Goal: Task Accomplishment & Management: Manage account settings

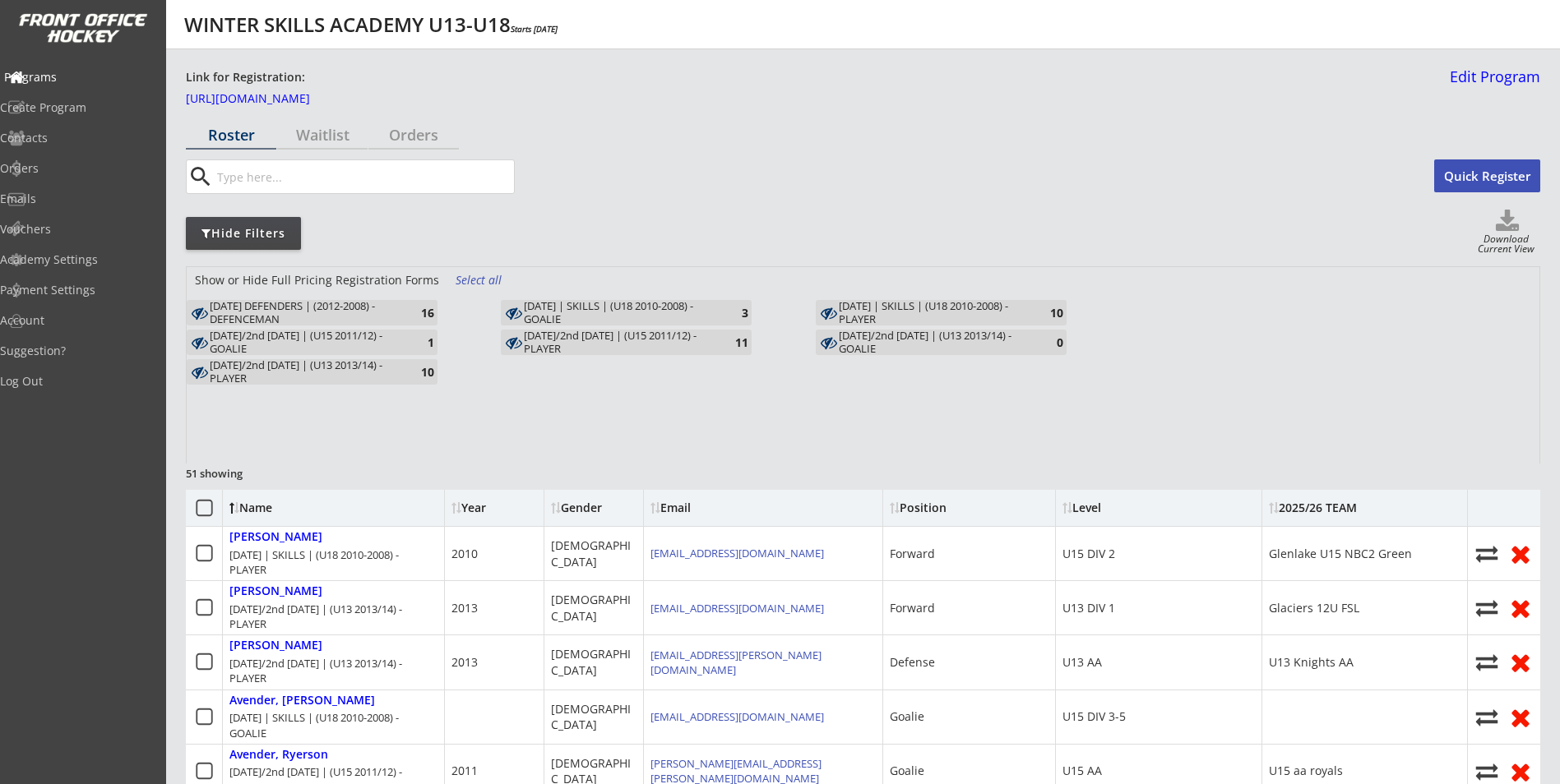
click at [81, 87] on div "Programs" at bounding box center [78, 78] width 156 height 29
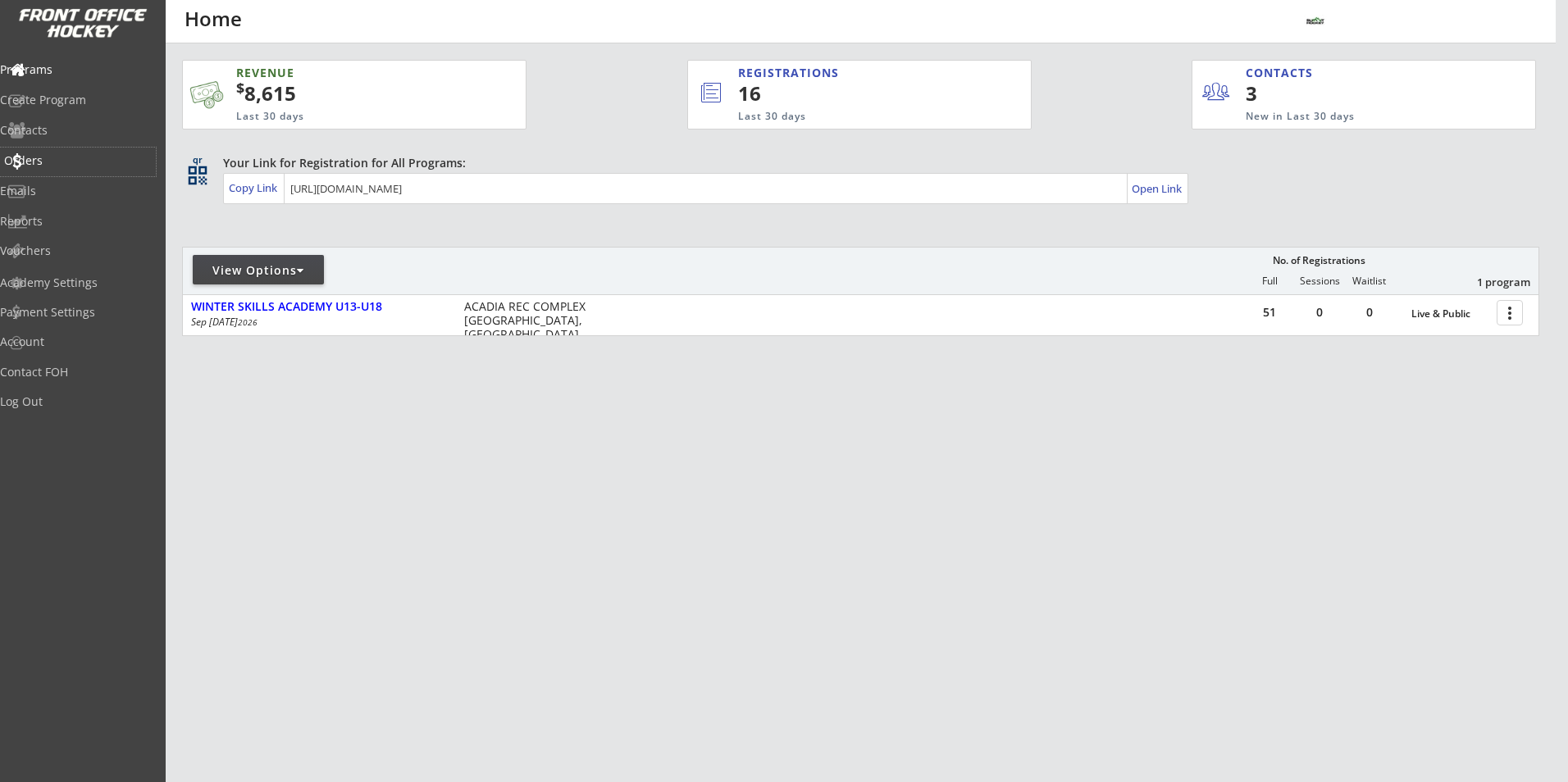
click at [69, 169] on div "Orders" at bounding box center [77, 162] width 156 height 29
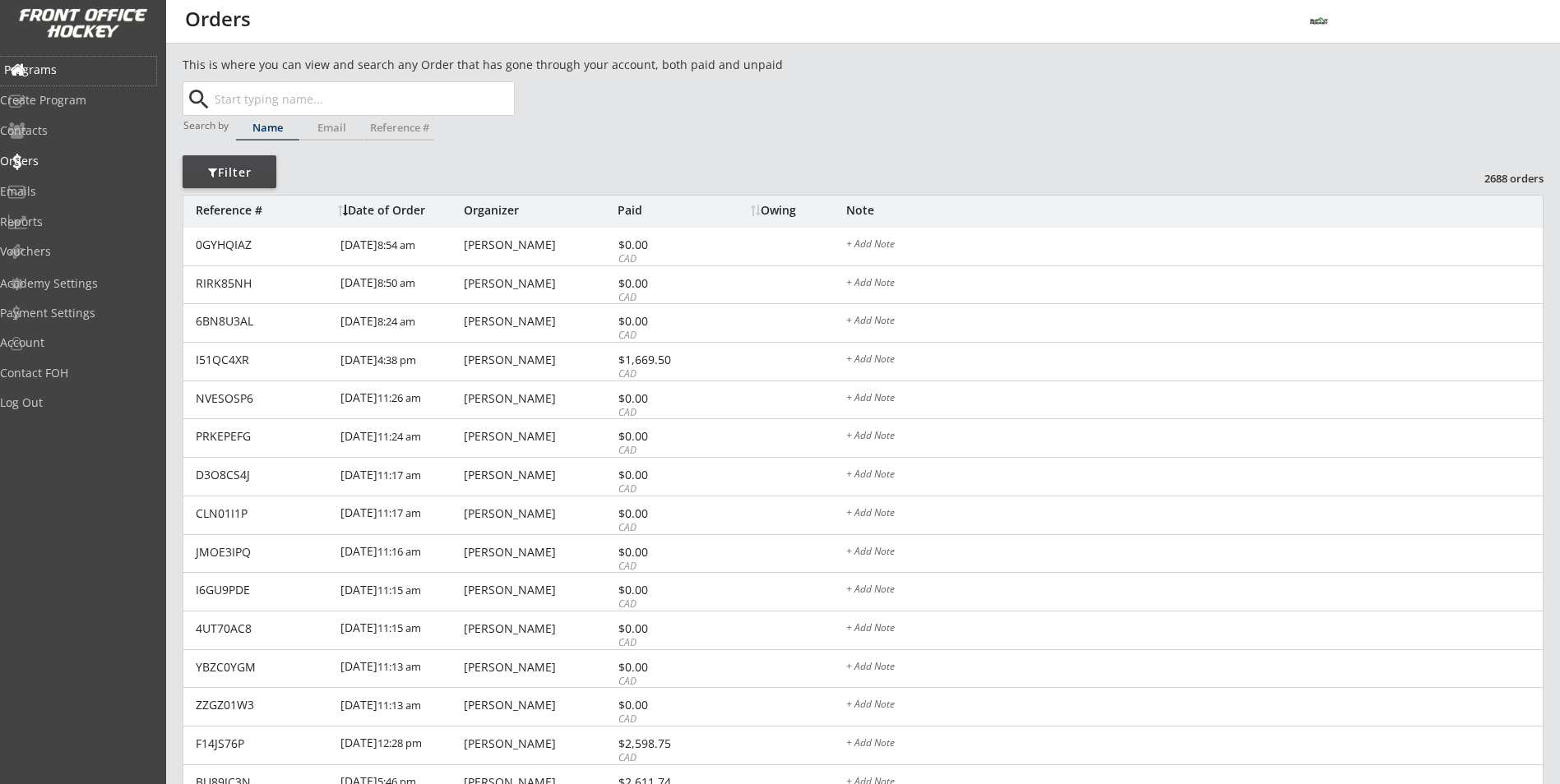
click at [80, 78] on div "Programs" at bounding box center [78, 71] width 156 height 29
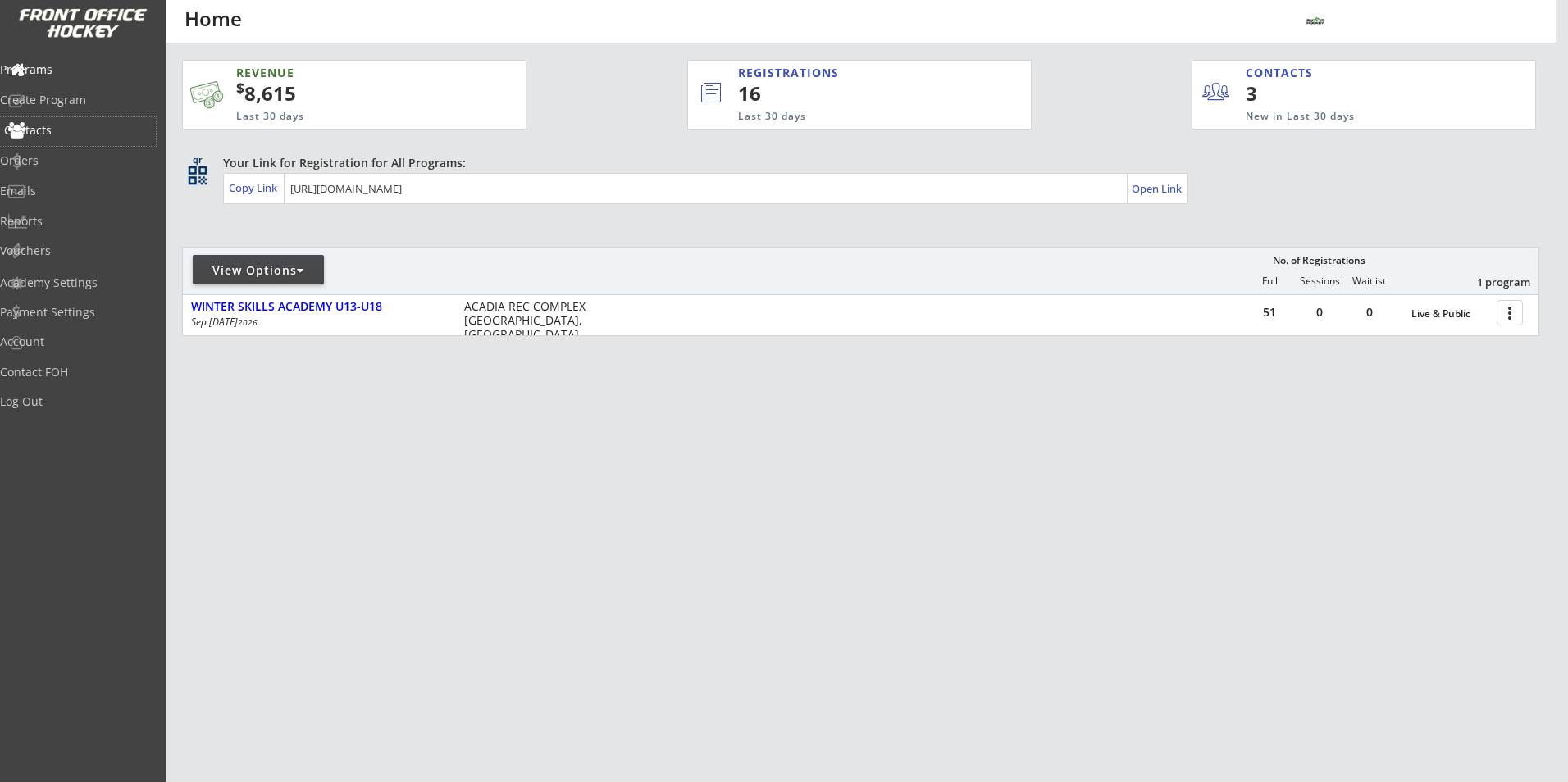
click at [93, 119] on div "Contacts" at bounding box center [77, 132] width 156 height 29
select select ""Players""
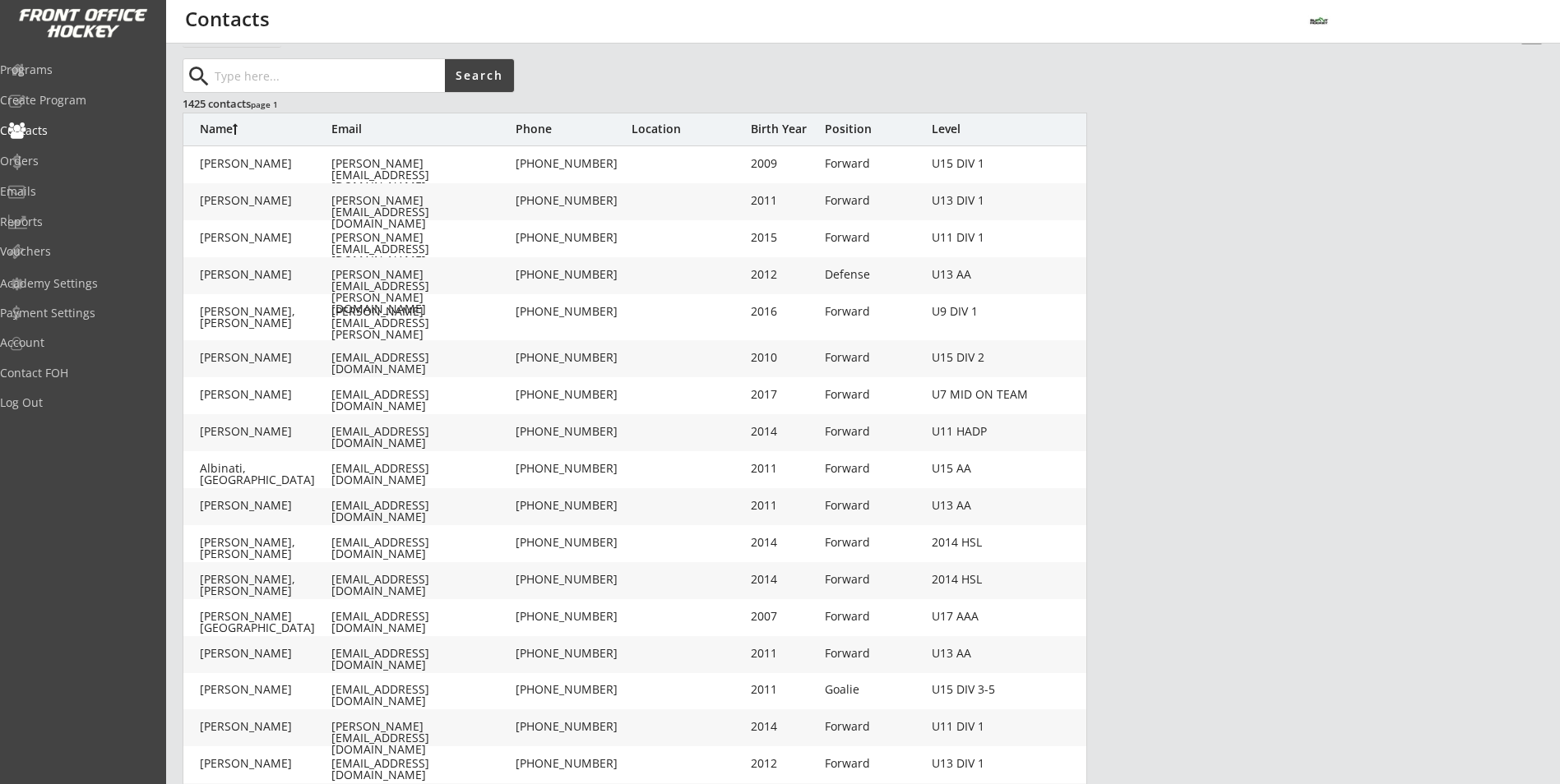
scroll to position [82, 0]
click at [351, 77] on input "input" at bounding box center [329, 74] width 234 height 33
click at [83, 161] on div "Orders" at bounding box center [79, 161] width 148 height 12
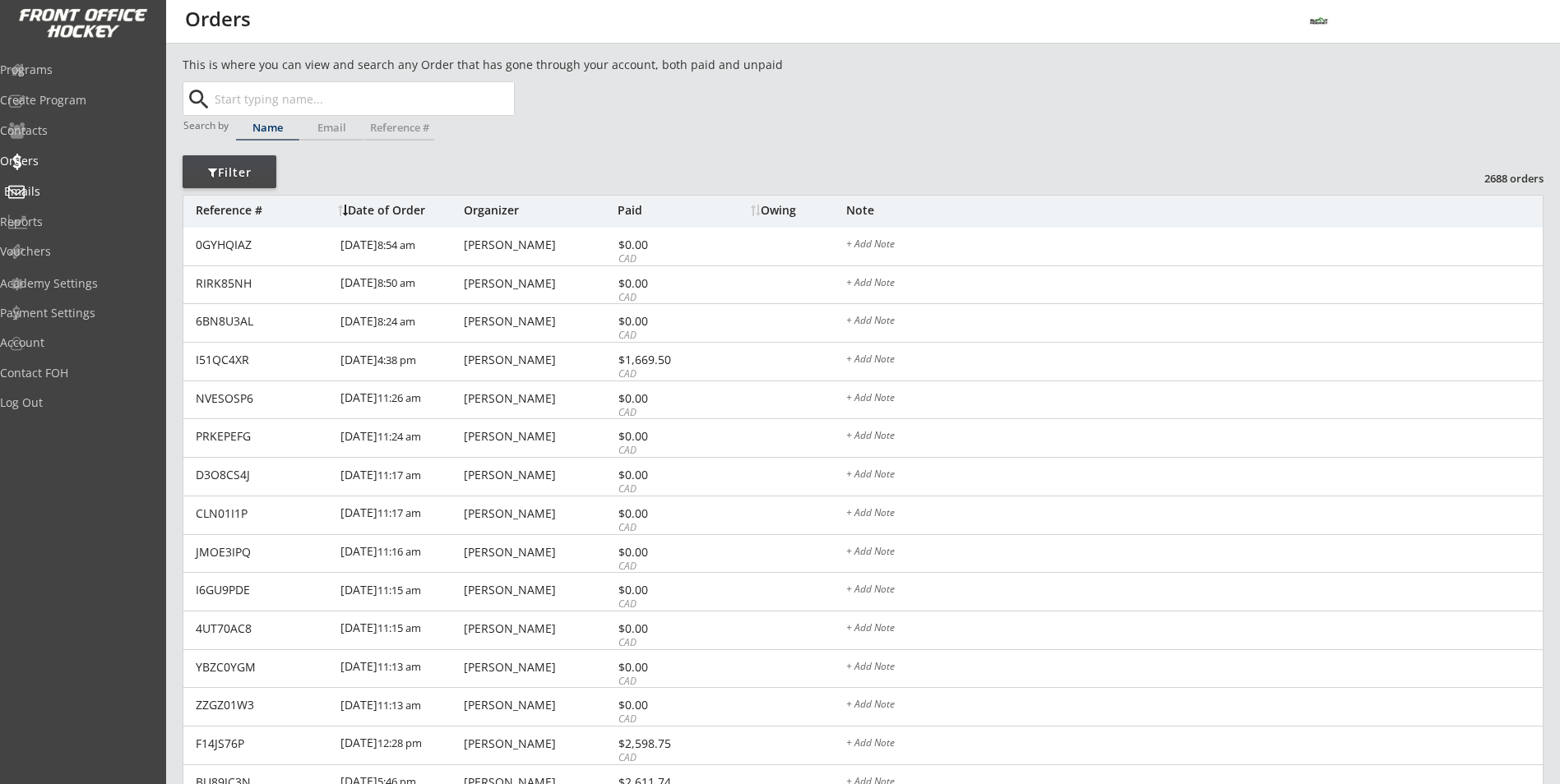
click at [63, 186] on div "Emails" at bounding box center [79, 192] width 148 height 12
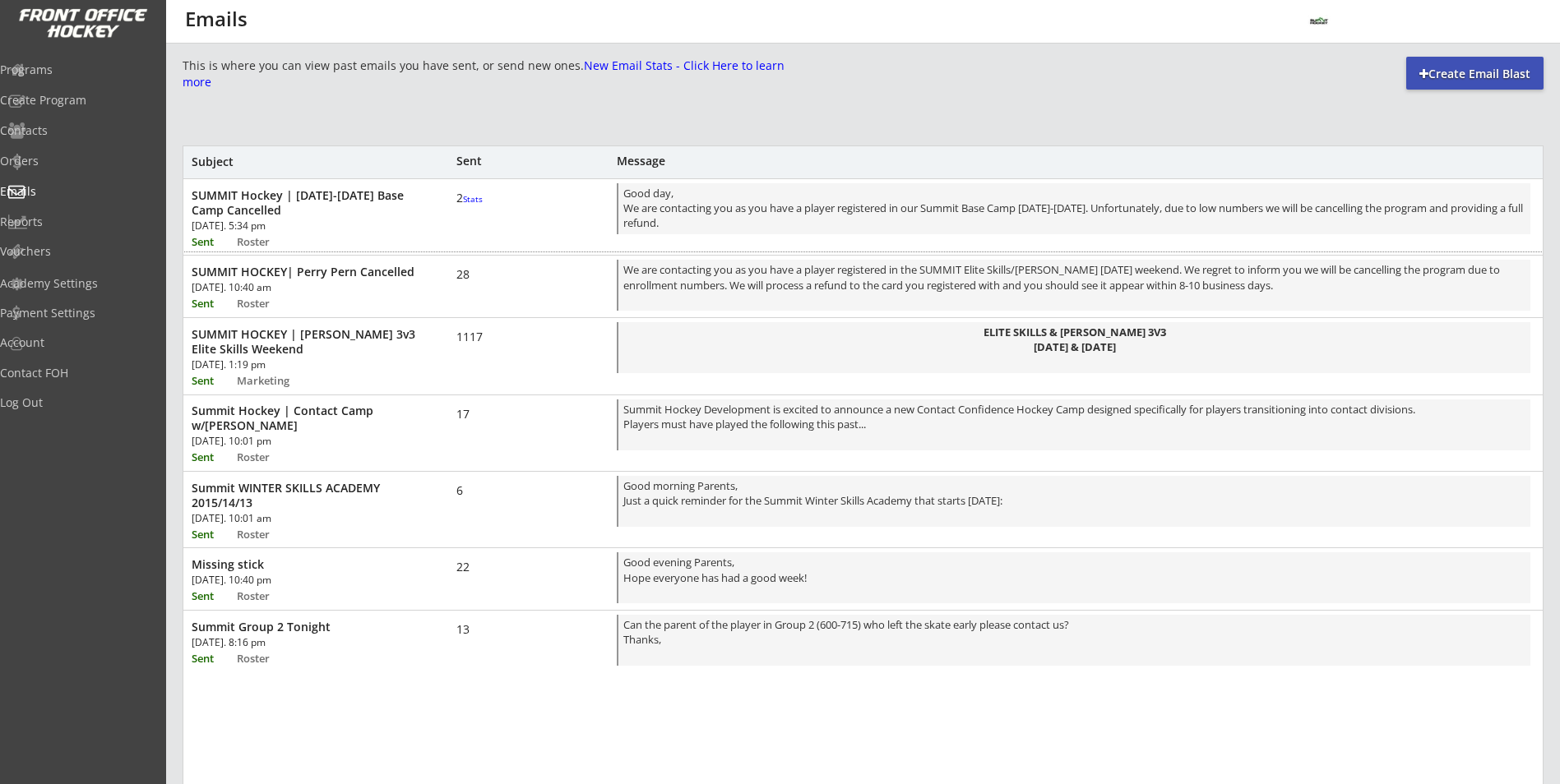
click at [466, 204] on font "Stats" at bounding box center [473, 199] width 20 height 12
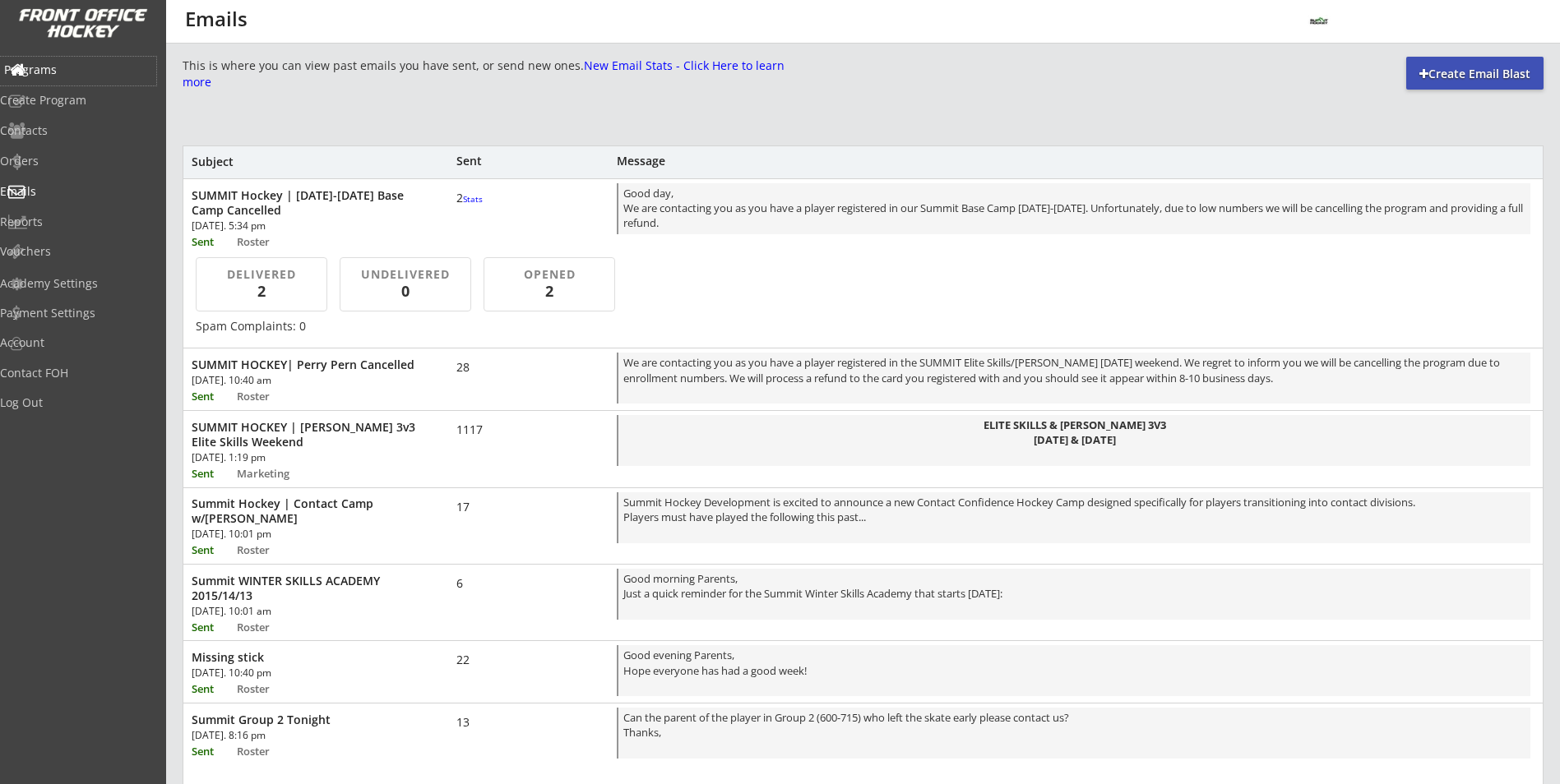
click at [79, 75] on div "Programs" at bounding box center [79, 69] width 148 height 12
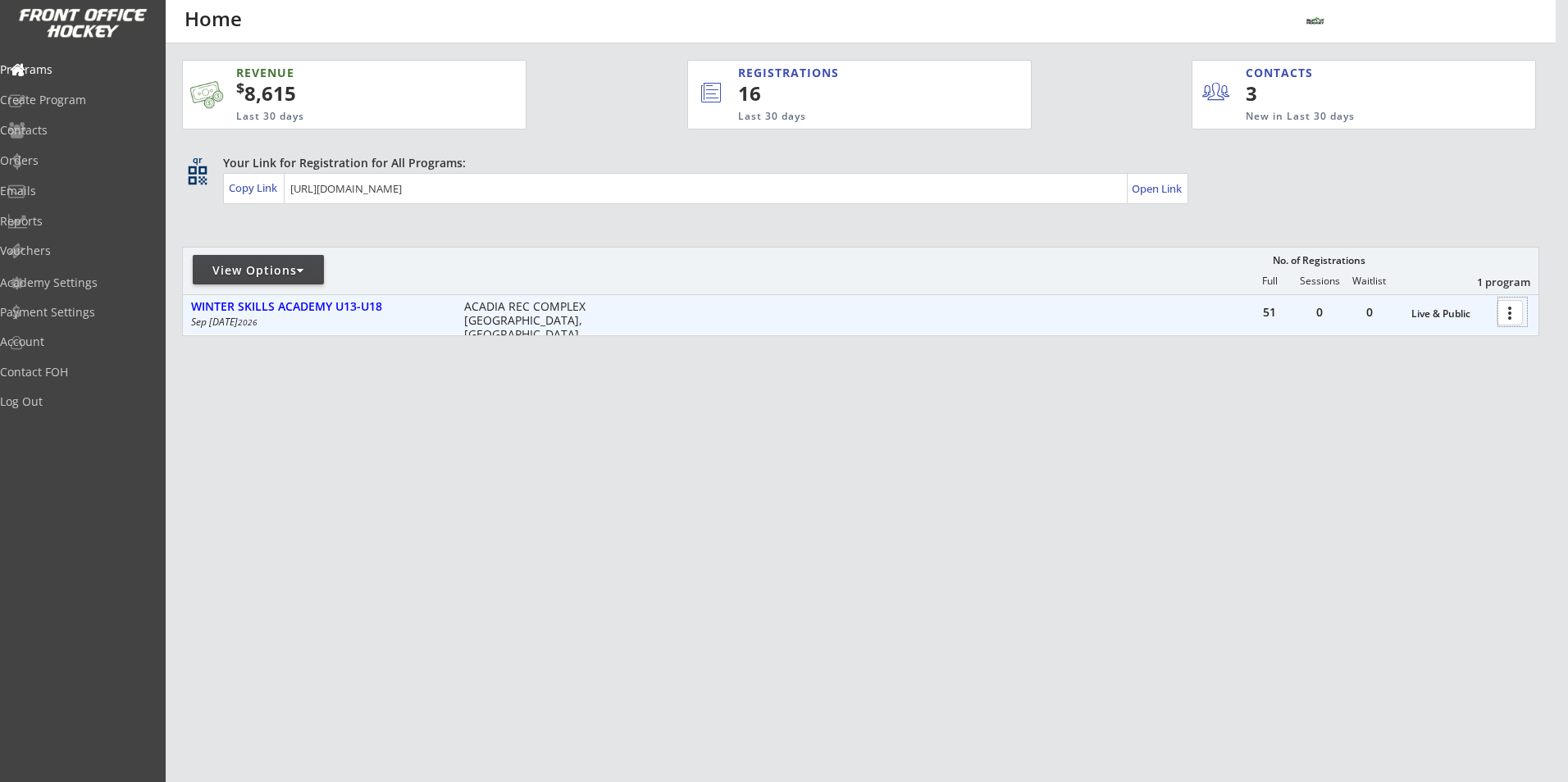
click at [1507, 314] on div at bounding box center [1513, 312] width 29 height 29
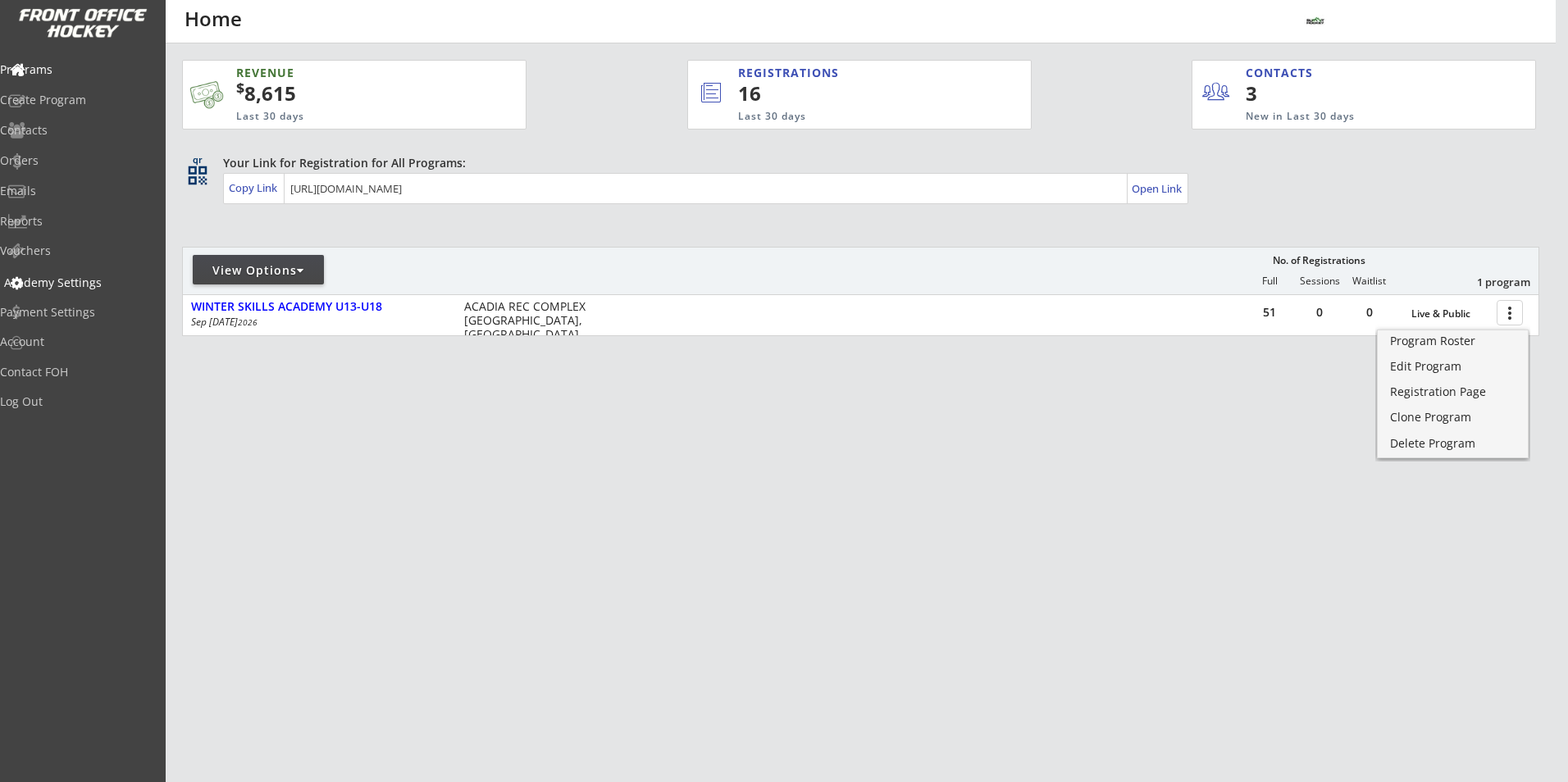
click at [115, 289] on div "Academy Settings" at bounding box center [78, 282] width 148 height 12
select select ""CAD""
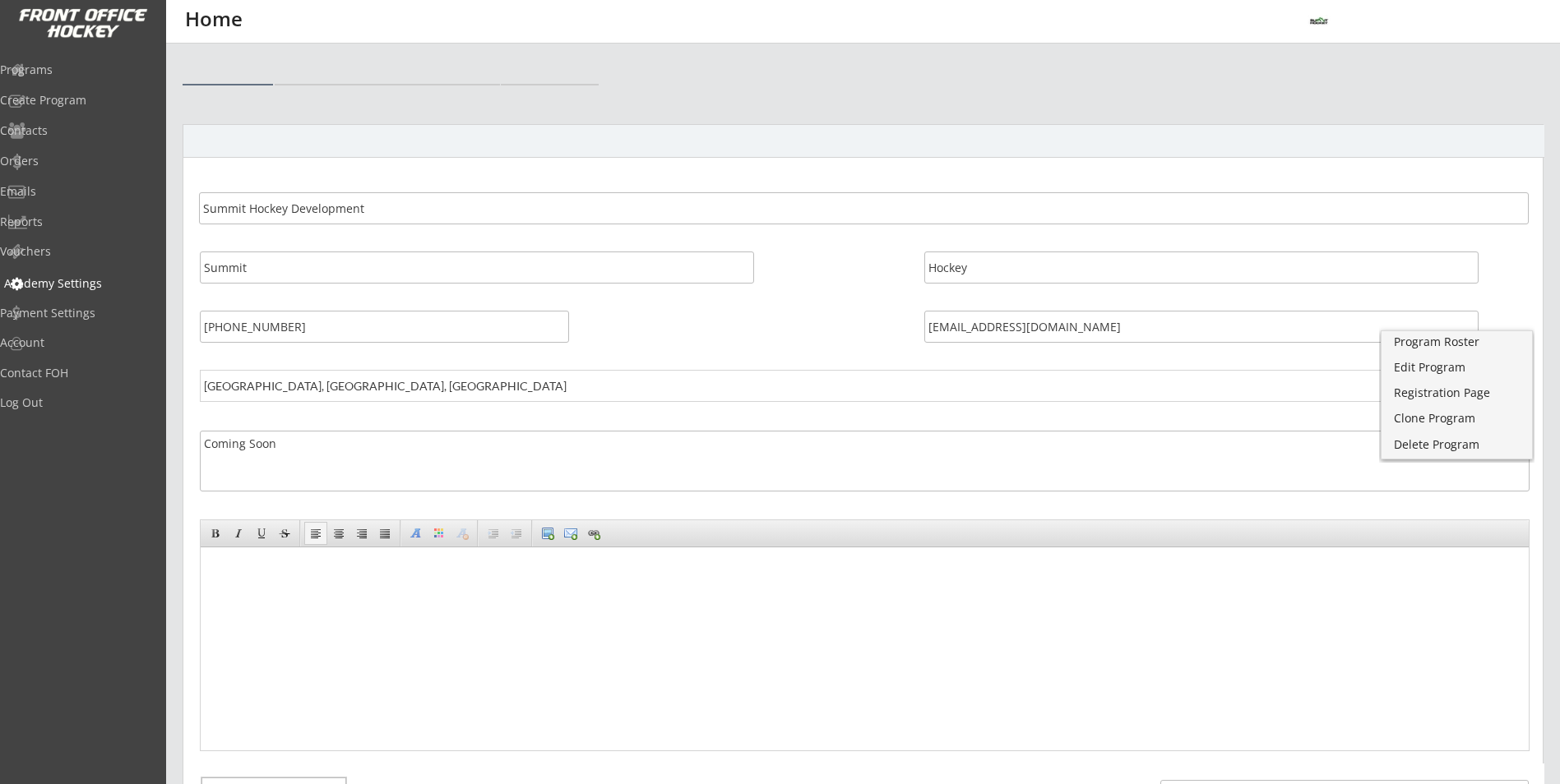
select select ""CAD""
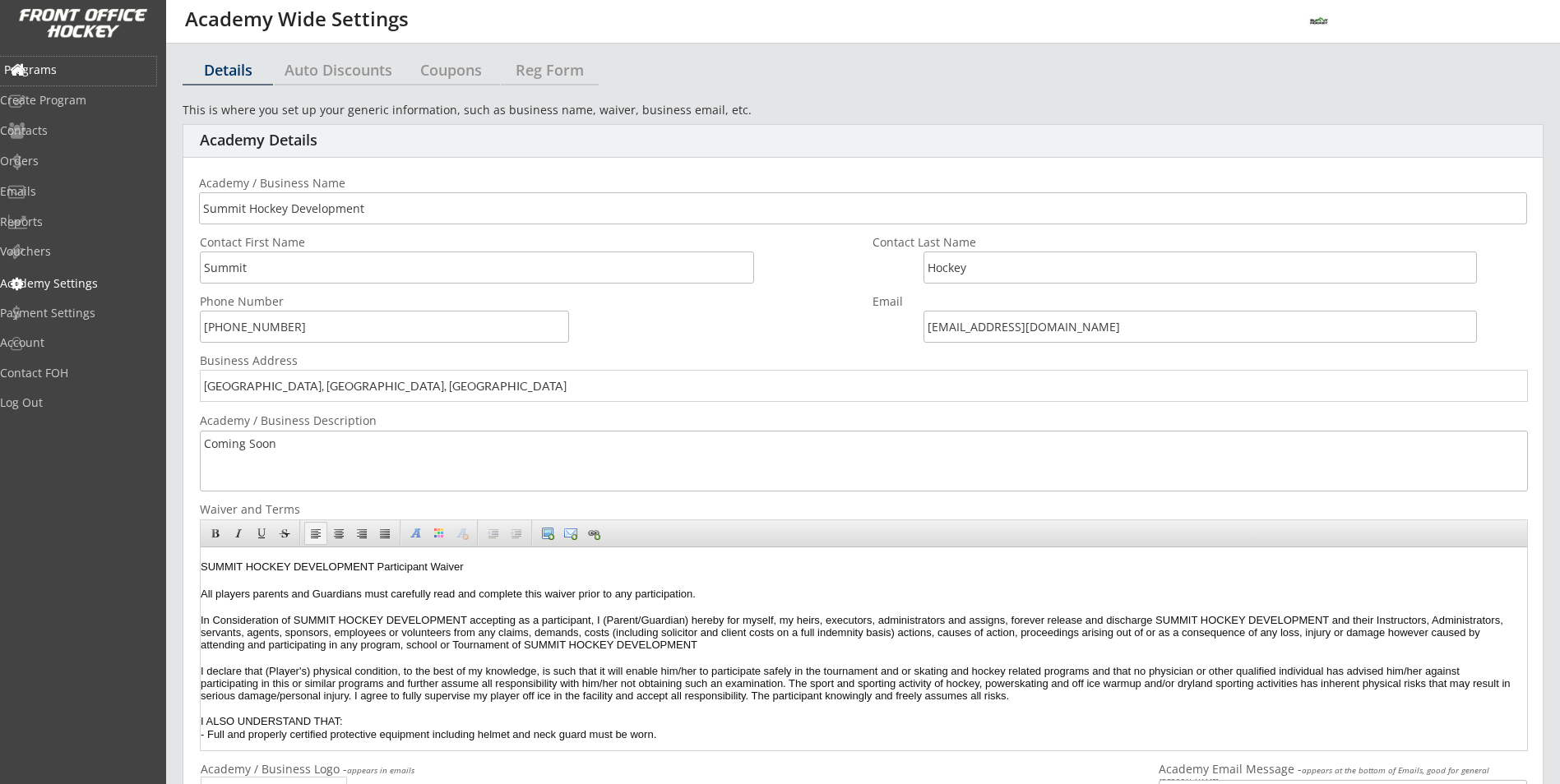
click at [79, 76] on div "Programs" at bounding box center [79, 69] width 148 height 12
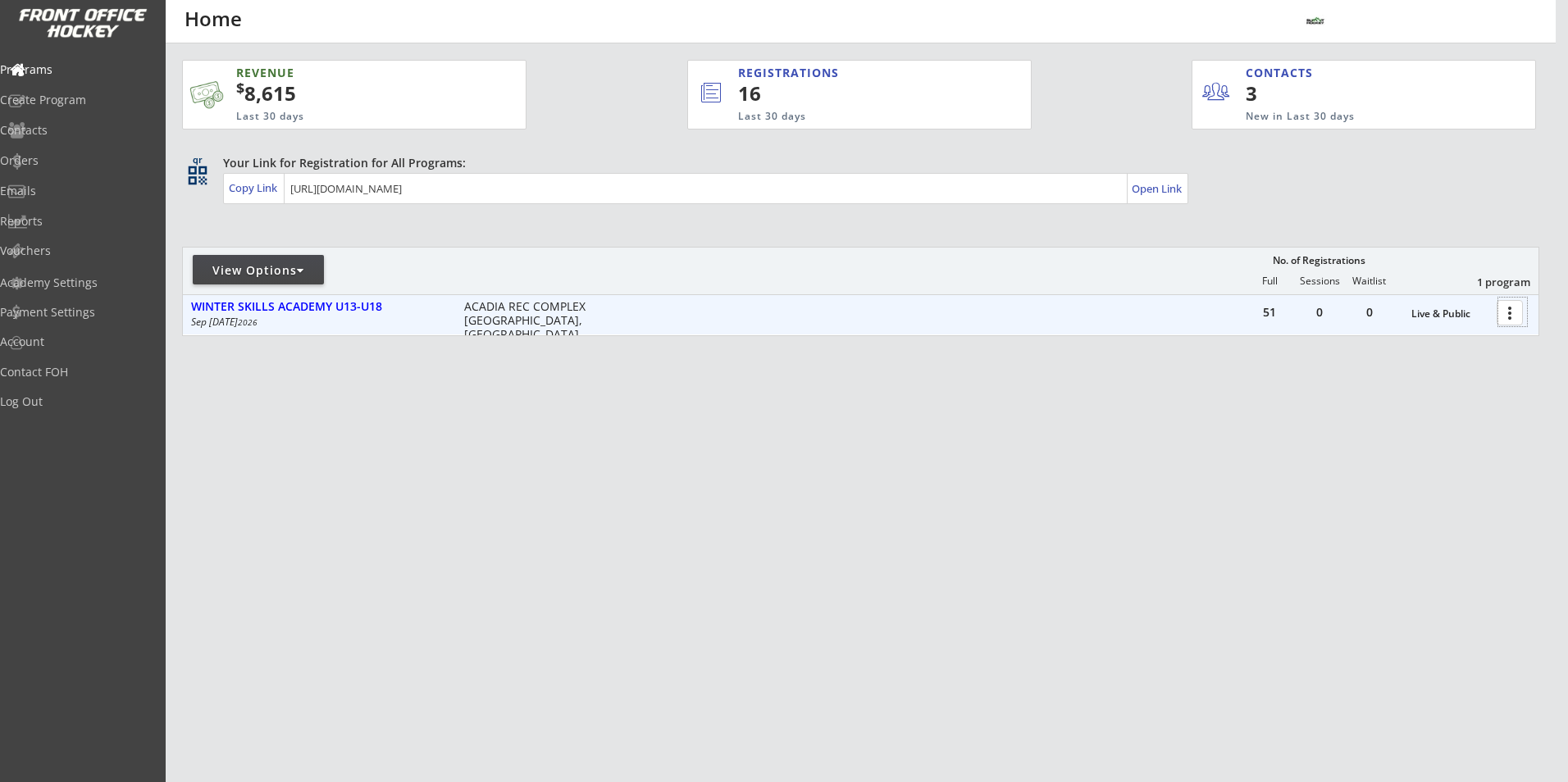
click at [1512, 307] on div at bounding box center [1513, 312] width 29 height 29
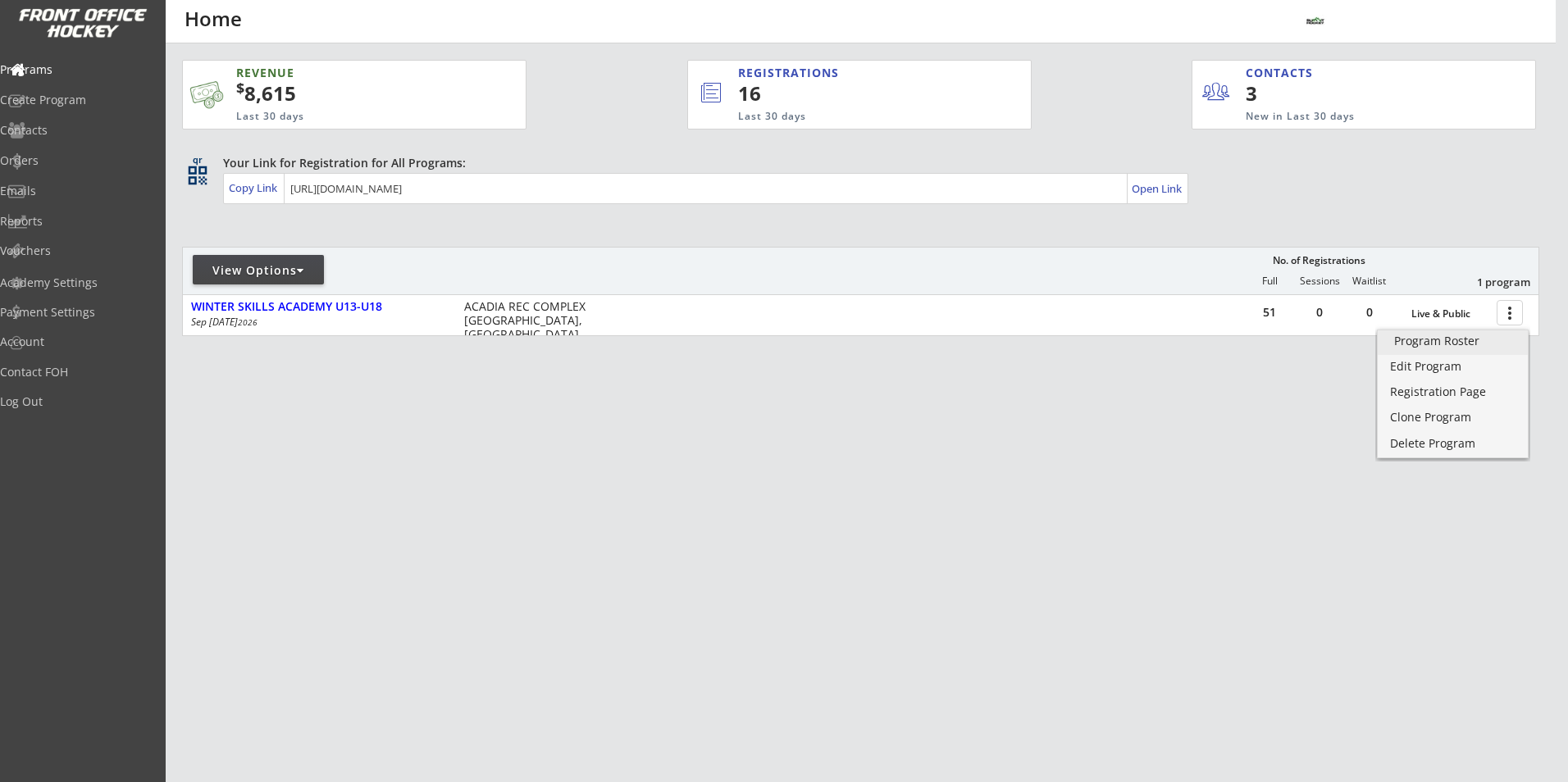
click at [1431, 335] on div "Program Roster" at bounding box center [1452, 340] width 117 height 12
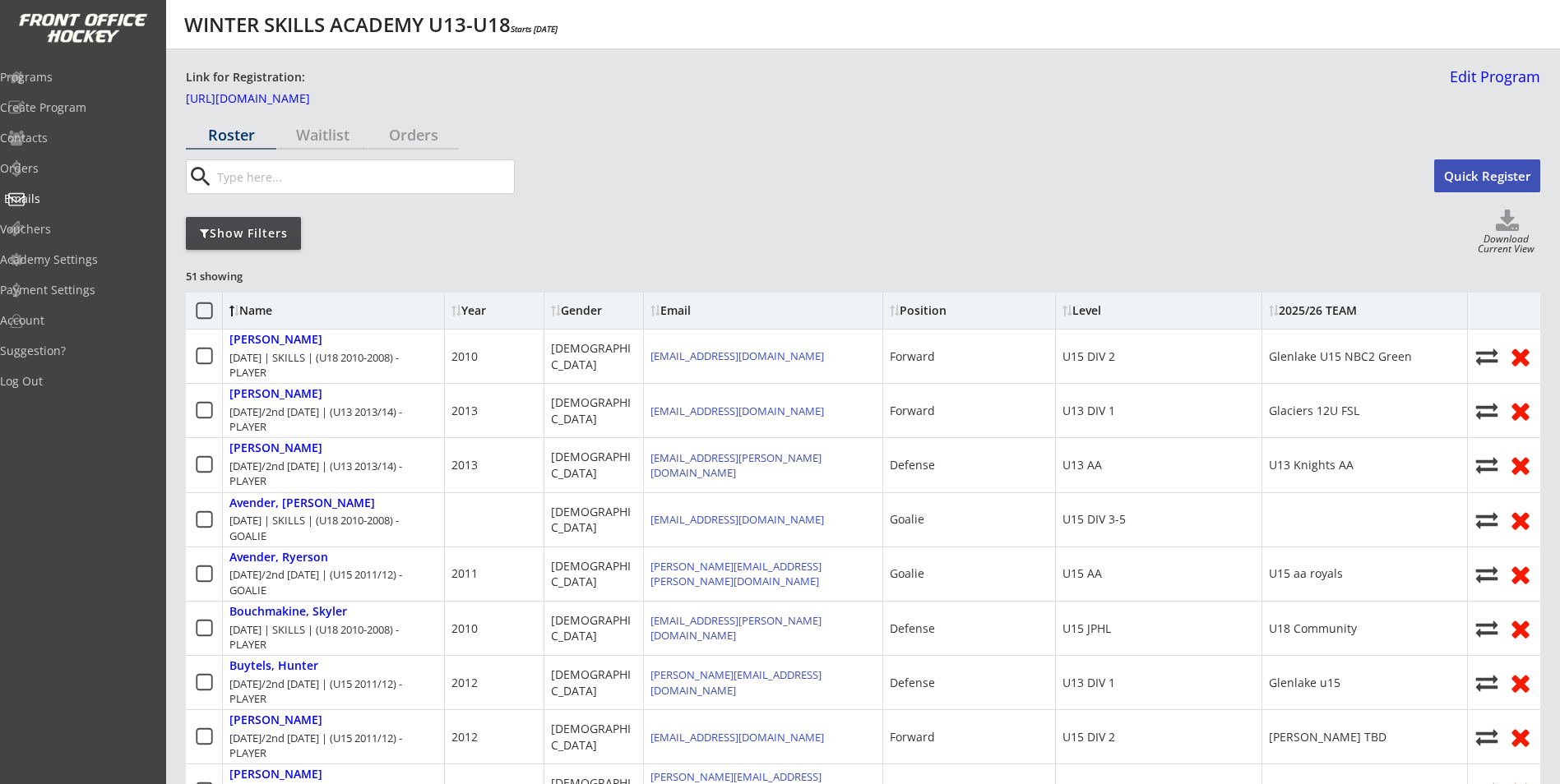
click at [58, 204] on div "Emails" at bounding box center [79, 199] width 148 height 12
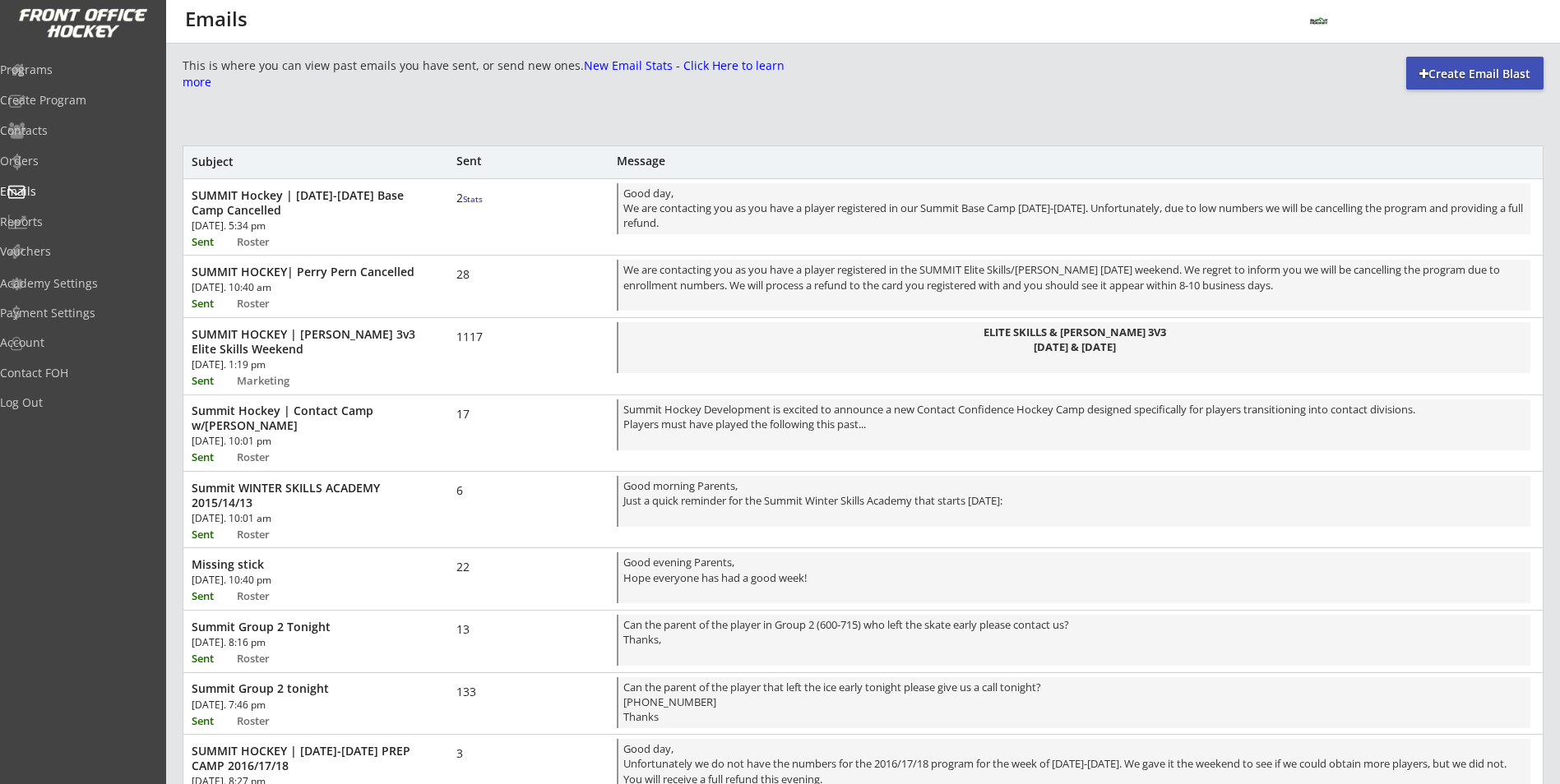
click at [1443, 75] on div "Create Email Blast" at bounding box center [1474, 74] width 137 height 16
select select ""All""
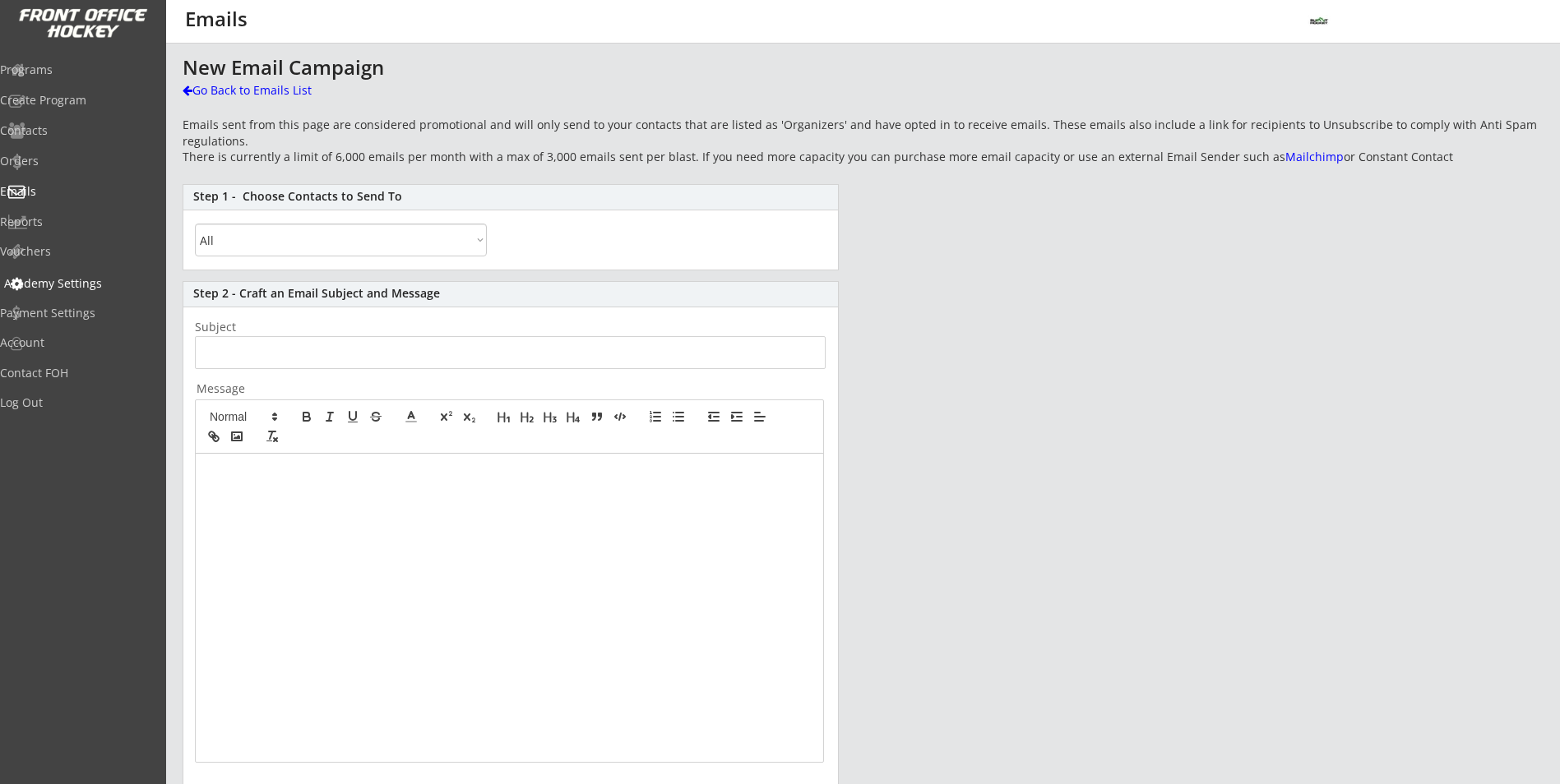
click at [66, 278] on div "Academy Settings" at bounding box center [79, 283] width 148 height 12
select select ""CAD""
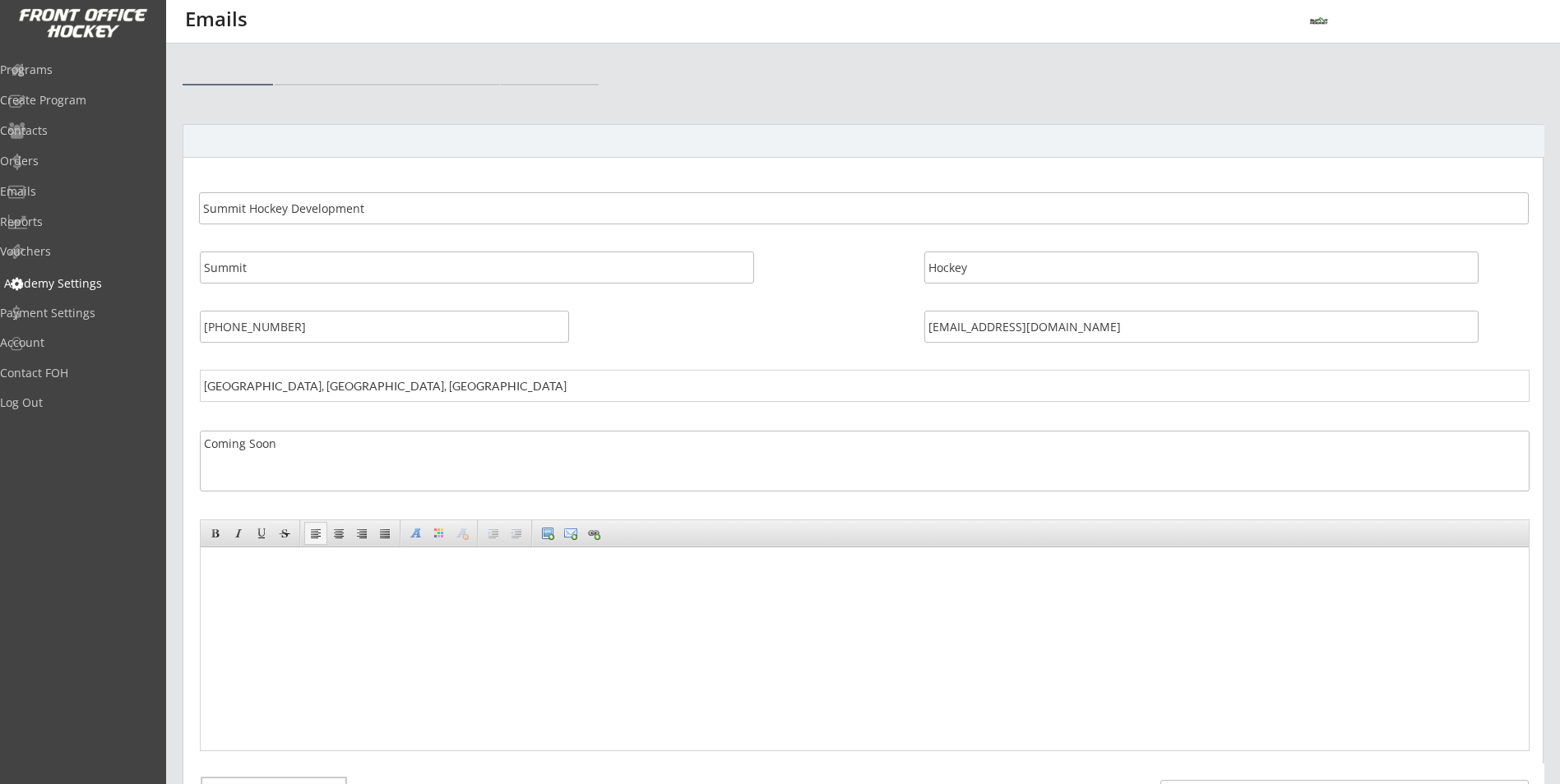
select select ""CAD""
